Goal: Task Accomplishment & Management: Complete application form

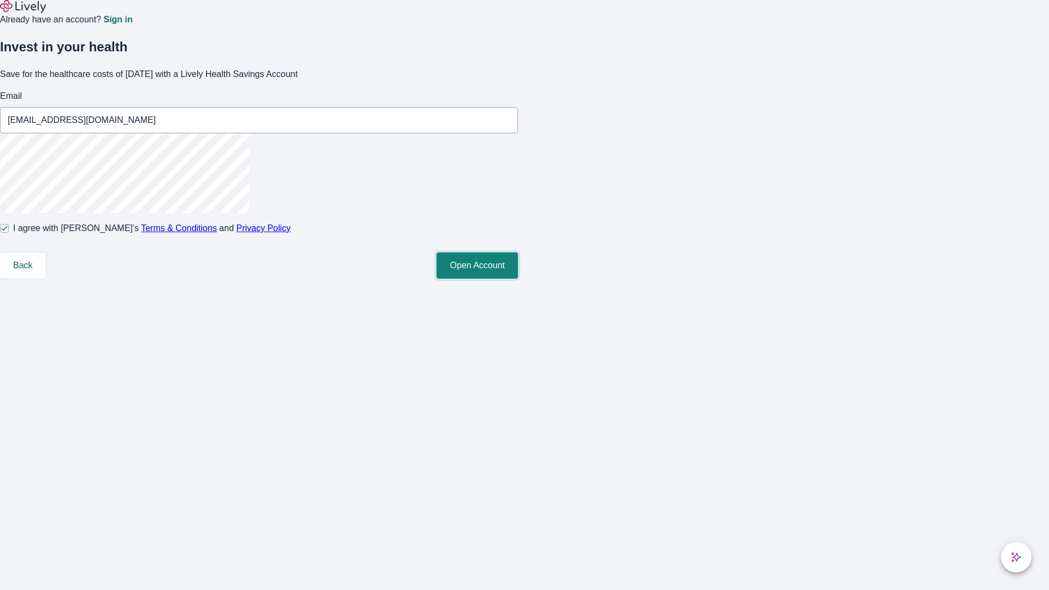
click at [518, 279] on button "Open Account" at bounding box center [477, 265] width 81 height 26
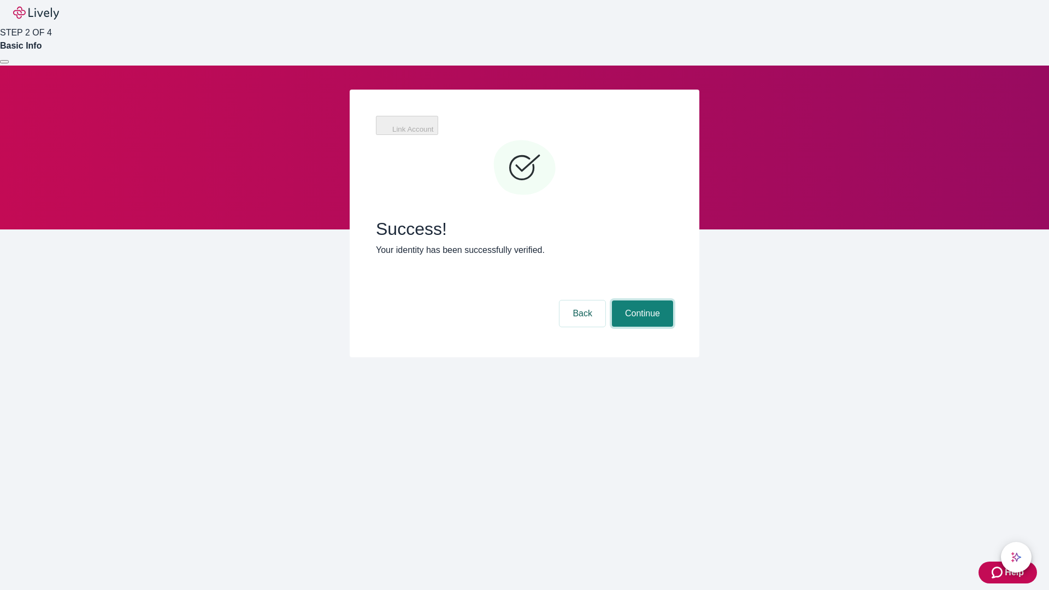
click at [641, 300] on button "Continue" at bounding box center [642, 313] width 61 height 26
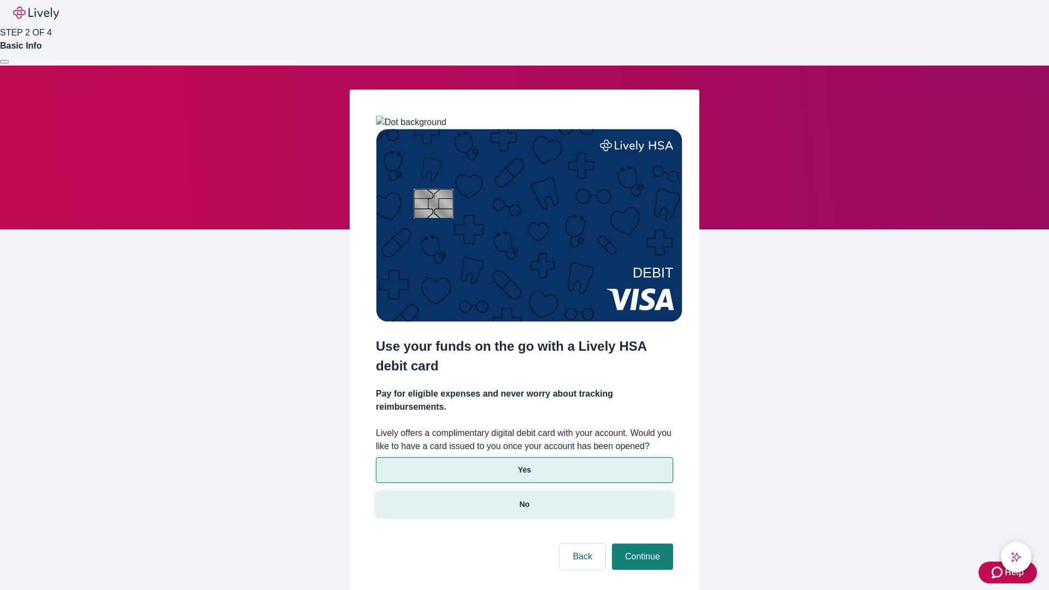
click at [524, 499] on p "No" at bounding box center [525, 504] width 10 height 11
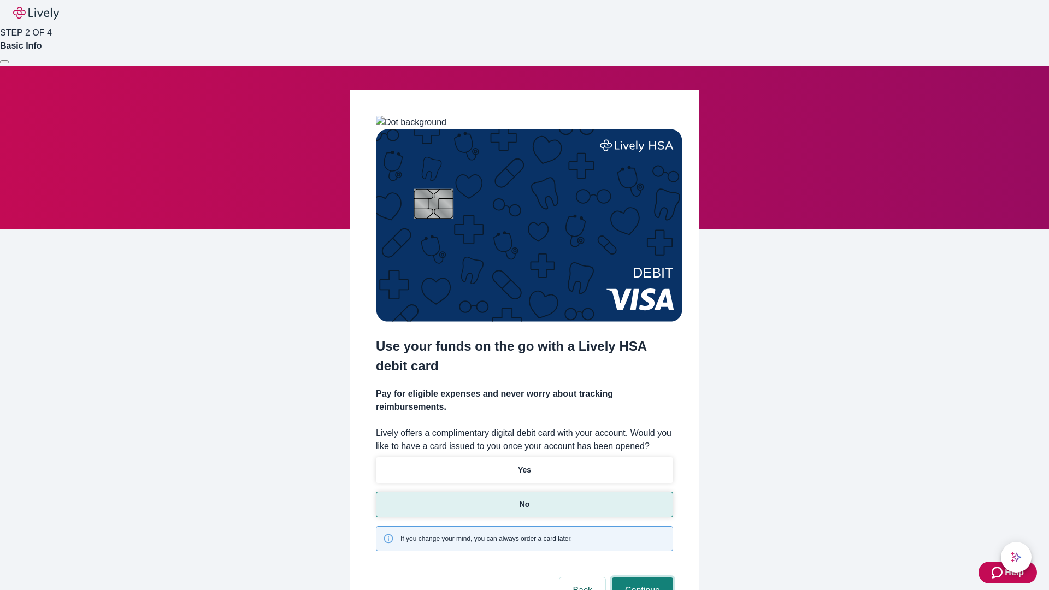
click at [641, 577] on button "Continue" at bounding box center [642, 590] width 61 height 26
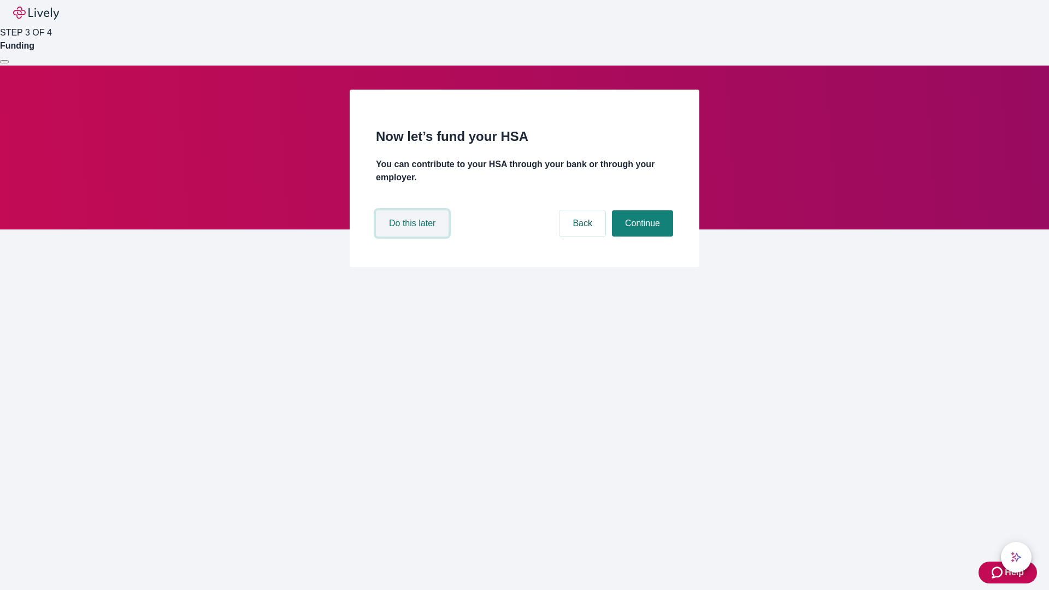
click at [414, 237] on button "Do this later" at bounding box center [412, 223] width 73 height 26
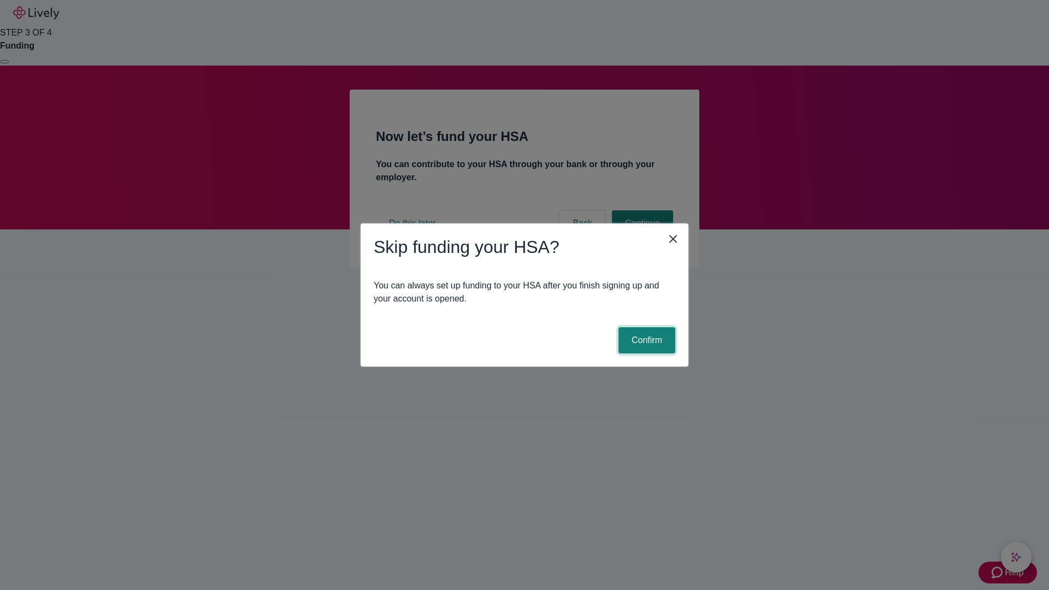
click at [645, 340] on button "Confirm" at bounding box center [646, 340] width 57 height 26
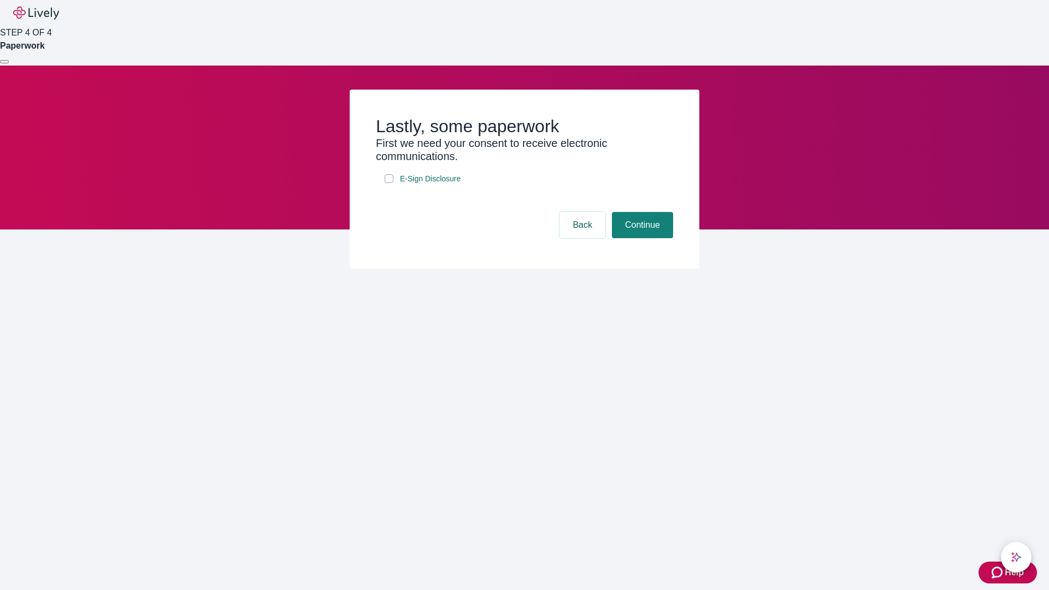
click at [389, 183] on input "E-Sign Disclosure" at bounding box center [389, 178] width 9 height 9
checkbox input "true"
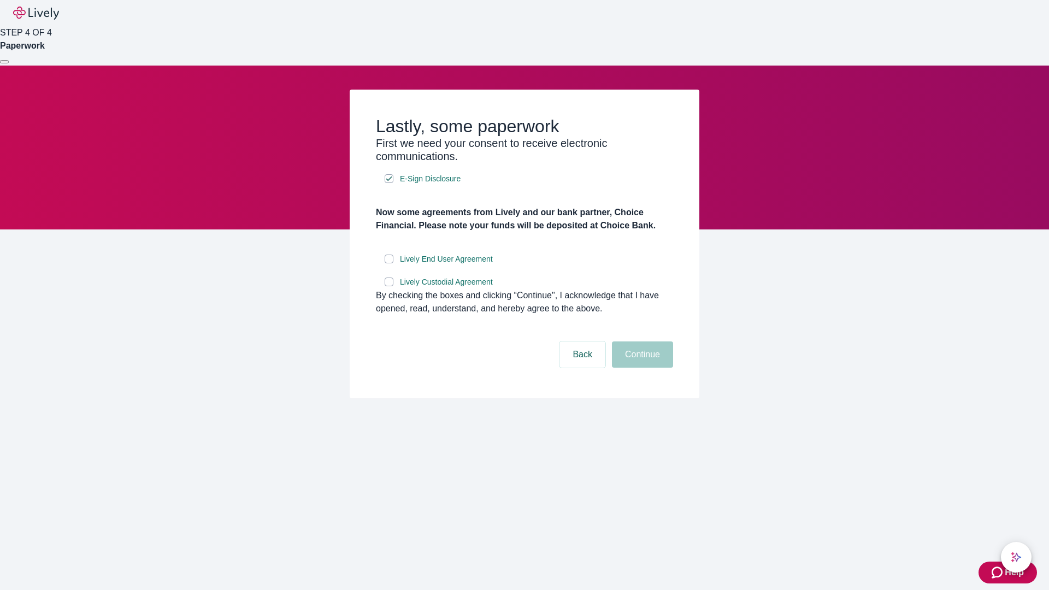
click at [389, 263] on input "Lively End User Agreement" at bounding box center [389, 259] width 9 height 9
checkbox input "true"
click at [389, 286] on input "Lively Custodial Agreement" at bounding box center [389, 282] width 9 height 9
checkbox input "true"
click at [641, 368] on button "Continue" at bounding box center [642, 354] width 61 height 26
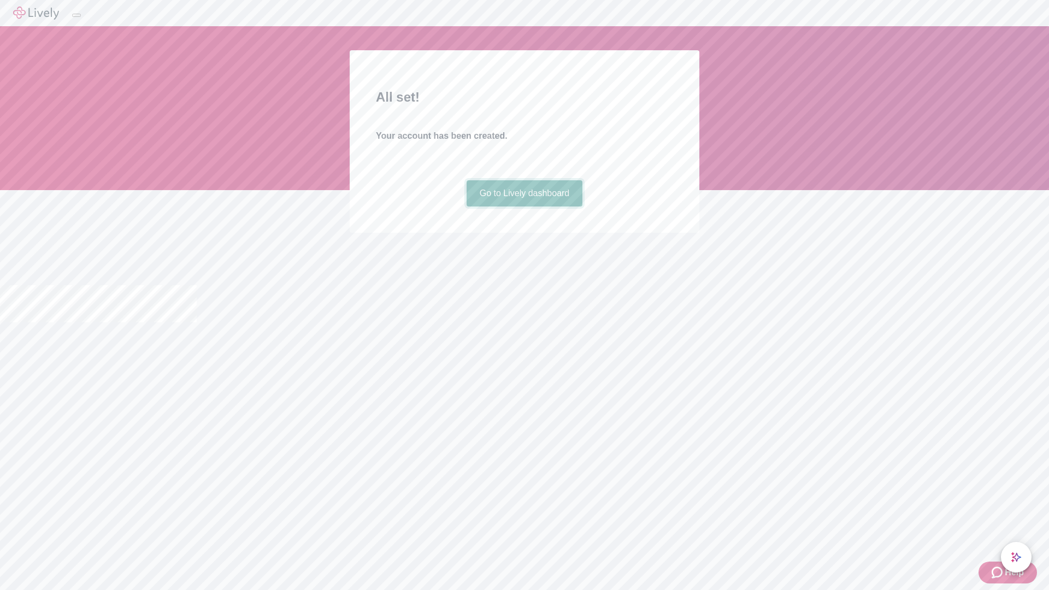
click at [524, 207] on link "Go to Lively dashboard" at bounding box center [525, 193] width 116 height 26
